Goal: Task Accomplishment & Management: Manage account settings

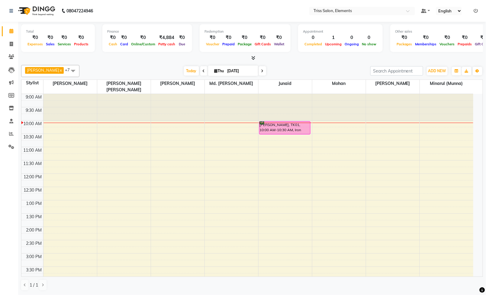
scroll to position [166, 0]
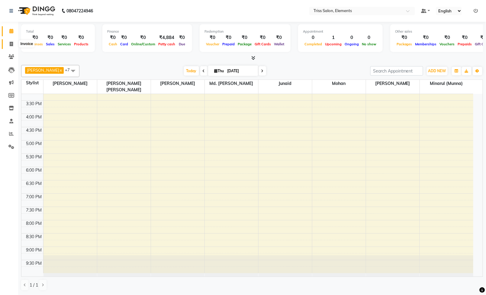
click at [10, 44] on icon at bounding box center [11, 44] width 3 height 5
select select "service"
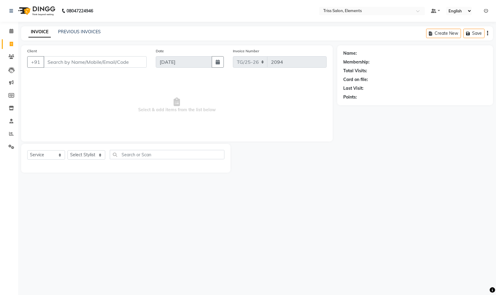
click at [88, 66] on input "Client" at bounding box center [95, 61] width 103 height 11
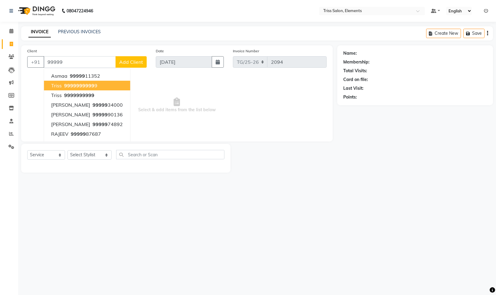
click at [84, 86] on span "99999" at bounding box center [86, 86] width 15 height 6
type input "99999999999"
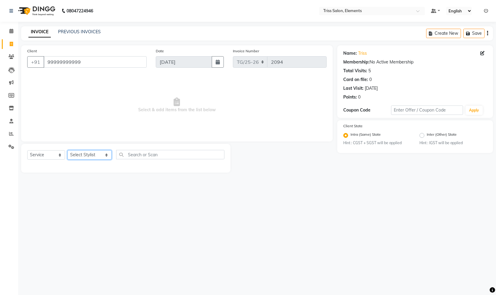
click at [89, 152] on select "Select Stylist [PERSON_NAME] Md. [PERSON_NAME] ([PERSON_NAME]) [PERSON_NAME] [P…" at bounding box center [89, 154] width 44 height 9
select select "20115"
click at [67, 151] on select "Select Stylist [PERSON_NAME] Md. [PERSON_NAME] ([PERSON_NAME]) [PERSON_NAME] [P…" at bounding box center [89, 154] width 44 height 9
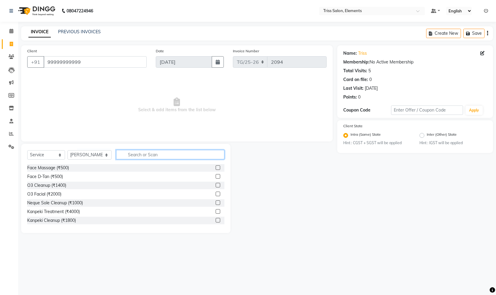
click at [144, 155] on input "text" at bounding box center [170, 154] width 108 height 9
type input "cut"
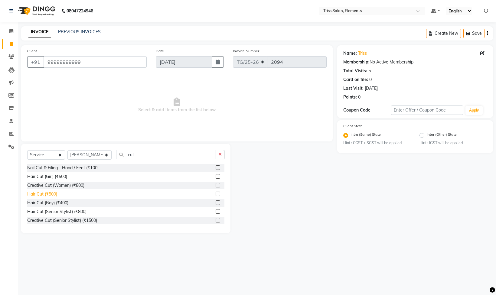
click at [39, 194] on div "Hair Cut (₹500)" at bounding box center [42, 194] width 30 height 6
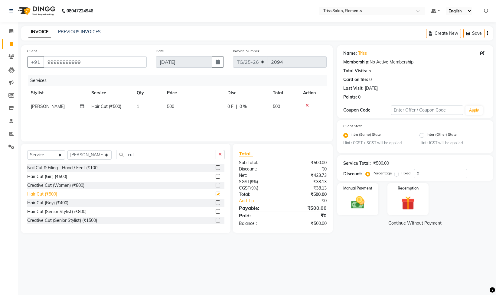
checkbox input "false"
click at [362, 206] on img at bounding box center [357, 203] width 23 height 16
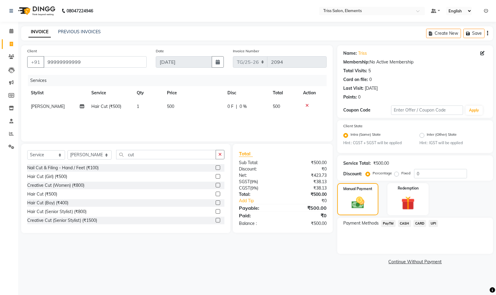
click at [406, 225] on span "CASH" at bounding box center [404, 223] width 13 height 7
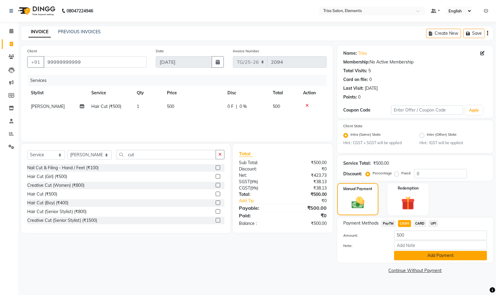
click at [423, 256] on button "Add Payment" at bounding box center [440, 255] width 93 height 9
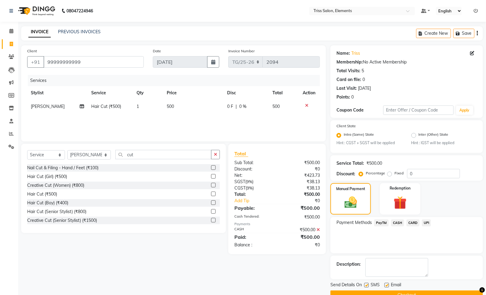
scroll to position [16, 0]
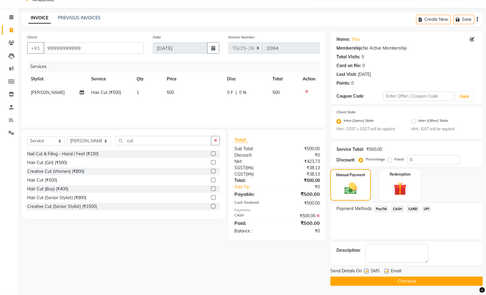
click at [387, 270] on label at bounding box center [387, 271] width 5 height 5
click at [387, 270] on input "checkbox" at bounding box center [387, 272] width 4 height 4
checkbox input "false"
click at [368, 271] on label at bounding box center [367, 271] width 5 height 5
click at [368, 271] on input "checkbox" at bounding box center [367, 272] width 4 height 4
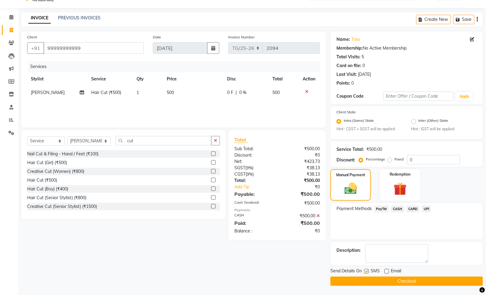
checkbox input "false"
click at [382, 279] on button "Checkout" at bounding box center [407, 281] width 153 height 9
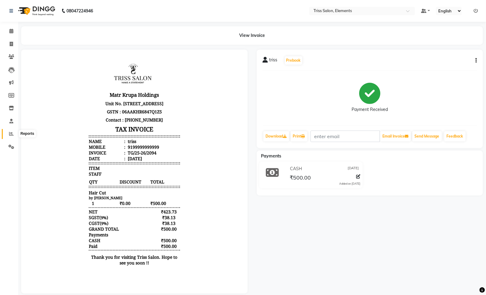
click at [11, 135] on icon at bounding box center [11, 133] width 5 height 5
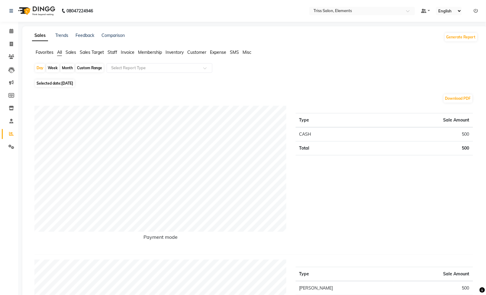
click at [116, 51] on span "Staff" at bounding box center [113, 52] width 10 height 5
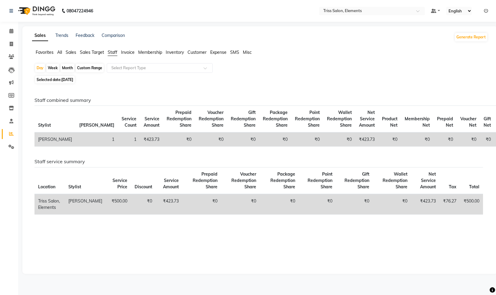
click at [68, 68] on div "Month" at bounding box center [67, 68] width 14 height 8
select select "9"
select select "2025"
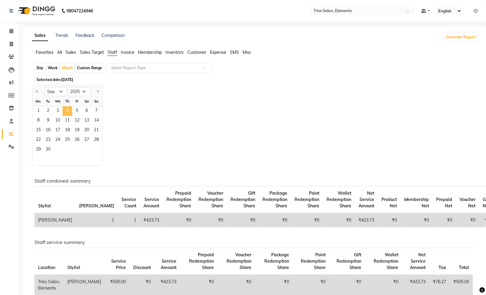
click at [66, 111] on span "4" at bounding box center [68, 111] width 10 height 10
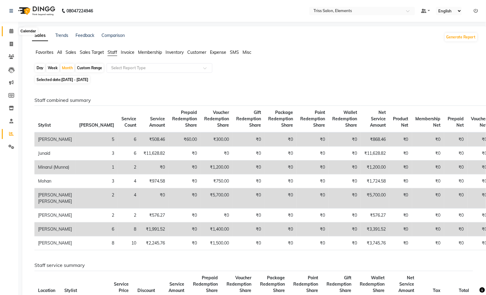
click at [11, 32] on icon at bounding box center [11, 31] width 4 height 5
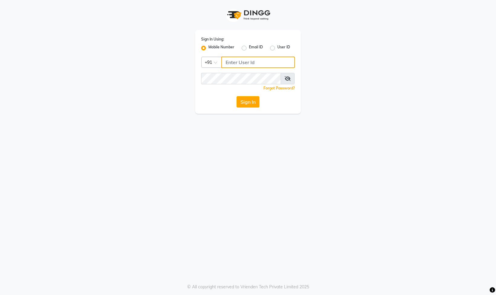
click at [282, 60] on input "Username" at bounding box center [257, 62] width 73 height 11
type input "8178352246"
click at [253, 98] on button "Sign In" at bounding box center [247, 101] width 23 height 11
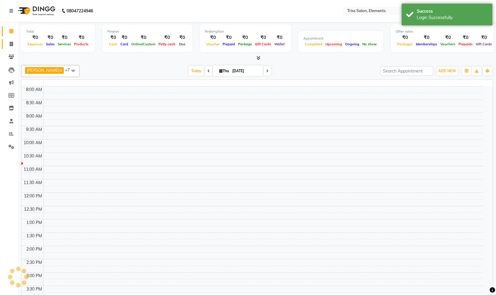
select select "en"
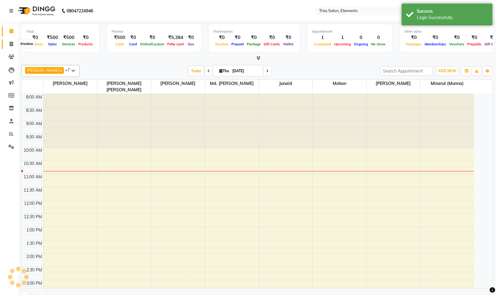
click at [11, 42] on icon at bounding box center [11, 44] width 3 height 5
select select "service"
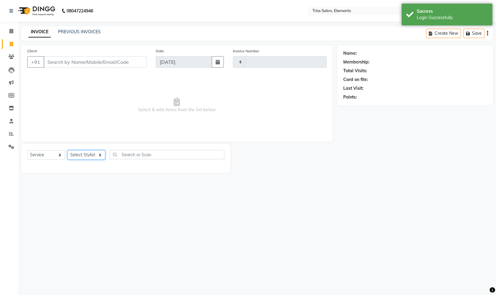
click at [95, 159] on select "Select Stylist" at bounding box center [86, 154] width 38 height 9
type input "2095"
select select "4303"
click at [93, 154] on select "Select Stylist" at bounding box center [86, 154] width 38 height 9
click at [92, 155] on select "Select Stylist" at bounding box center [86, 154] width 38 height 9
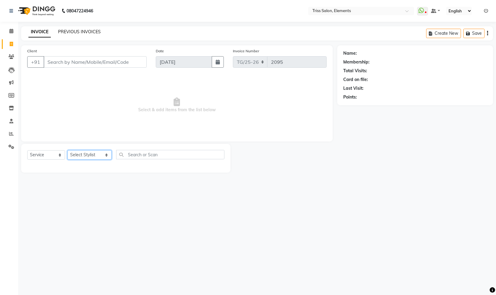
select select "85549"
click at [67, 151] on select "Select Stylist [PERSON_NAME] Md. [PERSON_NAME] ([PERSON_NAME]) [PERSON_NAME] [P…" at bounding box center [89, 154] width 44 height 9
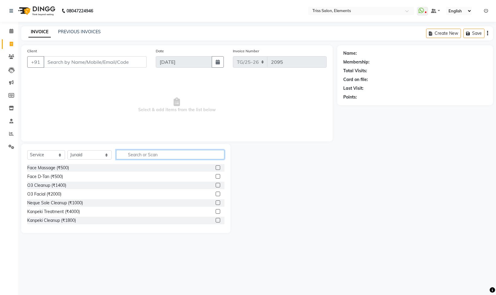
click at [163, 154] on input "text" at bounding box center [170, 154] width 108 height 9
type input "s"
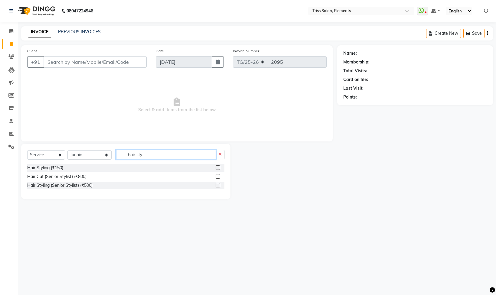
type input "hair sty"
drag, startPoint x: 71, startPoint y: 65, endPoint x: 73, endPoint y: 61, distance: 3.9
click at [71, 62] on input "Client" at bounding box center [95, 61] width 103 height 11
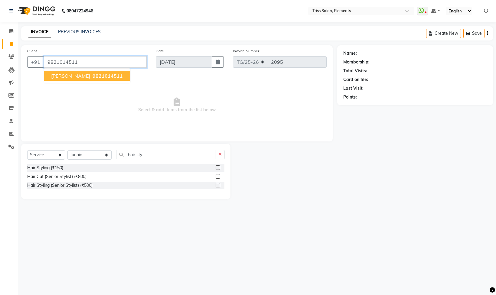
type input "9821014511"
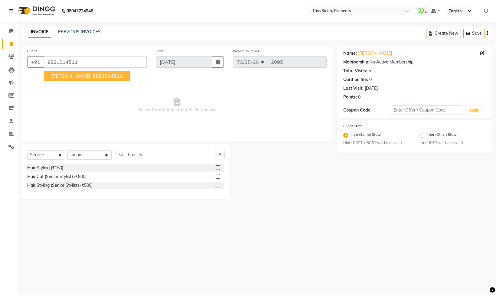
drag, startPoint x: 73, startPoint y: 75, endPoint x: 77, endPoint y: 73, distance: 5.1
click at [92, 75] on span "98210145" at bounding box center [104, 76] width 24 height 6
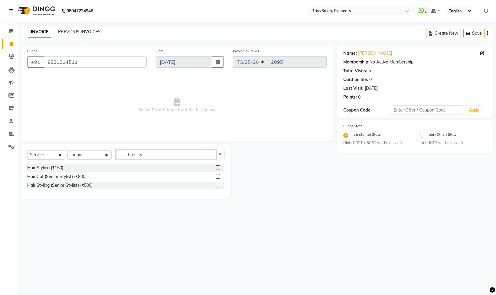
click at [148, 153] on input "hair sty" at bounding box center [166, 154] width 100 height 9
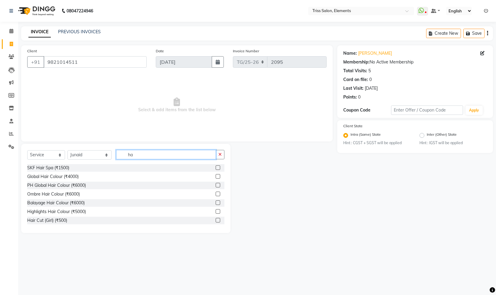
type input "h"
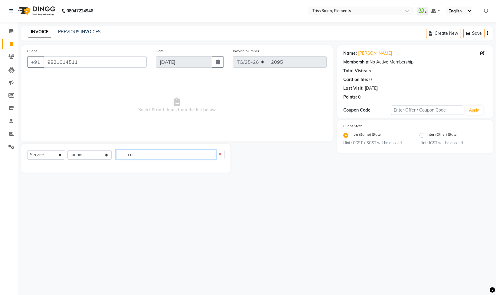
type input "c"
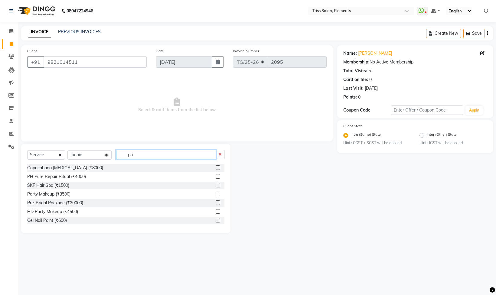
type input "p"
type input "h"
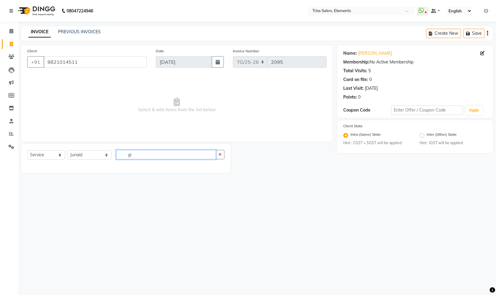
type input "g"
type input "iron"
click at [48, 171] on div "Iron (₹800)" at bounding box center [37, 168] width 21 height 6
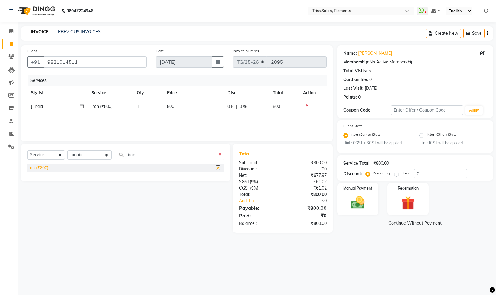
checkbox input "false"
click at [220, 152] on button "button" at bounding box center [220, 154] width 9 height 9
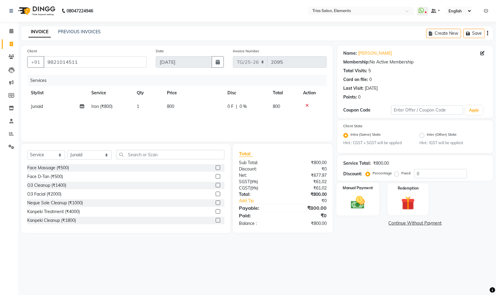
click at [357, 204] on img at bounding box center [357, 203] width 23 height 16
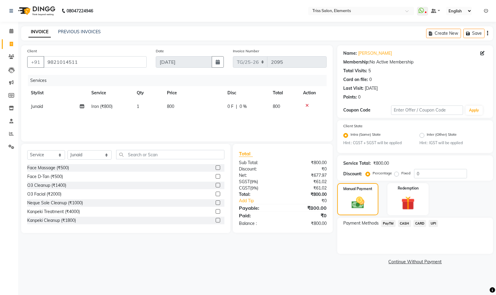
click at [432, 226] on span "UPI" at bounding box center [432, 223] width 9 height 7
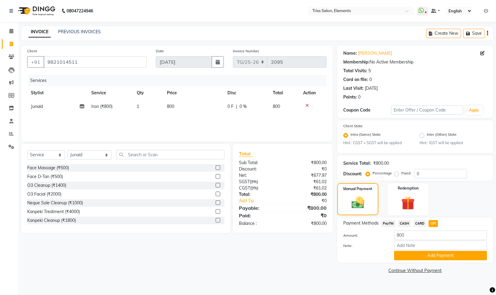
click at [173, 106] on span "800" at bounding box center [170, 106] width 7 height 5
select select "85549"
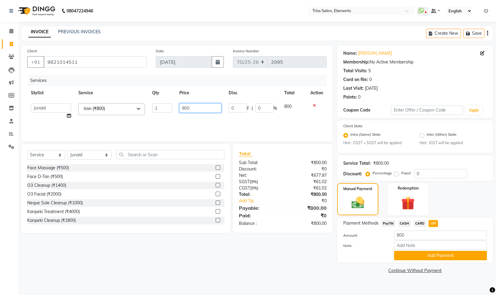
drag, startPoint x: 193, startPoint y: 109, endPoint x: 198, endPoint y: 109, distance: 4.2
click at [196, 109] on input "800" at bounding box center [200, 107] width 42 height 9
type input "8"
type input "900"
click at [298, 145] on div "Client [PHONE_NUMBER] Date [DATE] Invoice Number TG/25-26 2095 Services Stylist…" at bounding box center [177, 160] width 320 height 230
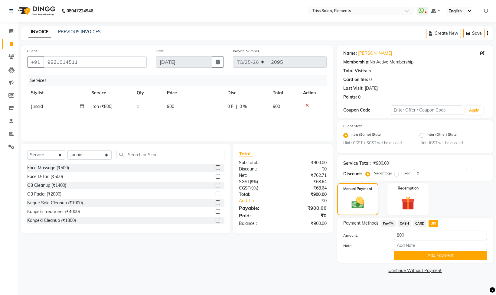
click at [238, 117] on div "Services Stylist Service Qty Price Disc Total Action Junaid Iron (₹800) 1 900 0…" at bounding box center [176, 105] width 299 height 60
click at [426, 256] on button "Add Payment" at bounding box center [440, 255] width 93 height 9
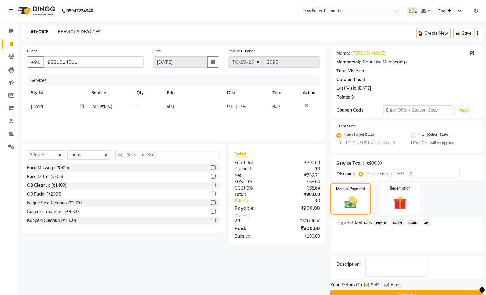
scroll to position [16, 0]
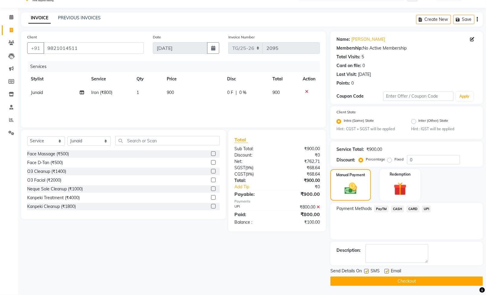
click at [419, 280] on button "Checkout" at bounding box center [407, 281] width 153 height 9
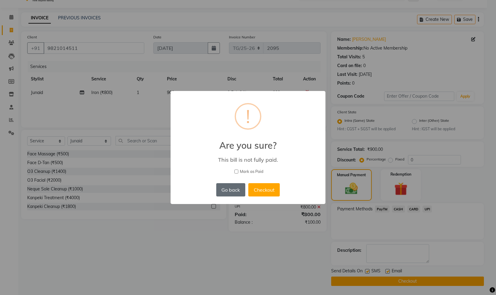
click at [232, 187] on button "Go back" at bounding box center [230, 189] width 29 height 13
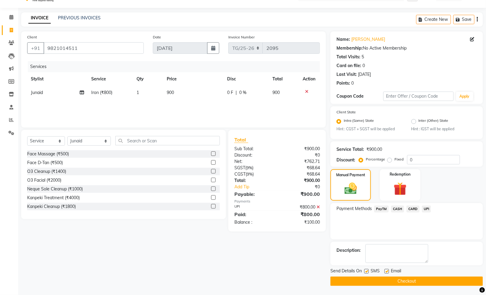
click at [387, 281] on button "Checkout" at bounding box center [407, 281] width 153 height 9
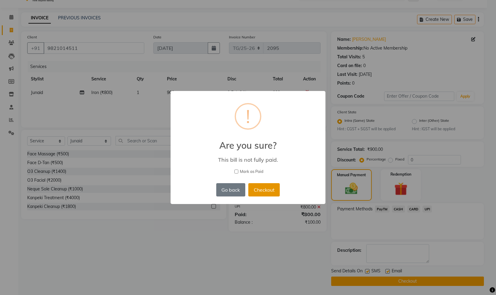
click at [273, 188] on button "Checkout" at bounding box center [263, 189] width 31 height 13
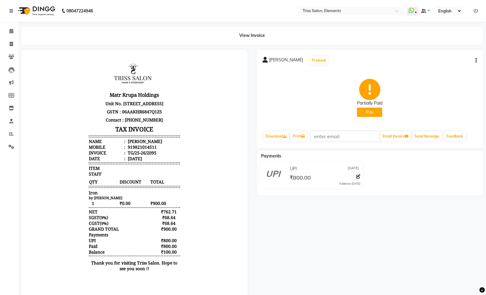
click at [477, 60] on icon "button" at bounding box center [476, 60] width 1 height 0
click at [10, 29] on icon at bounding box center [11, 31] width 4 height 5
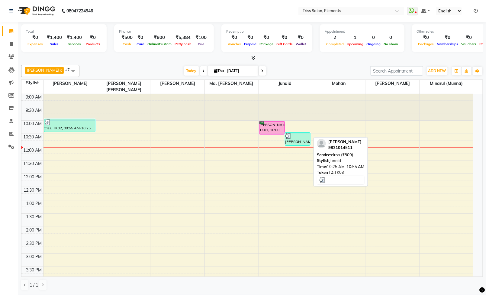
click at [295, 135] on div "[PERSON_NAME], TK03, 10:25 AM-10:55 AM, Iron (₹800)" at bounding box center [297, 139] width 25 height 13
select select "3"
